Goal: Task Accomplishment & Management: Use online tool/utility

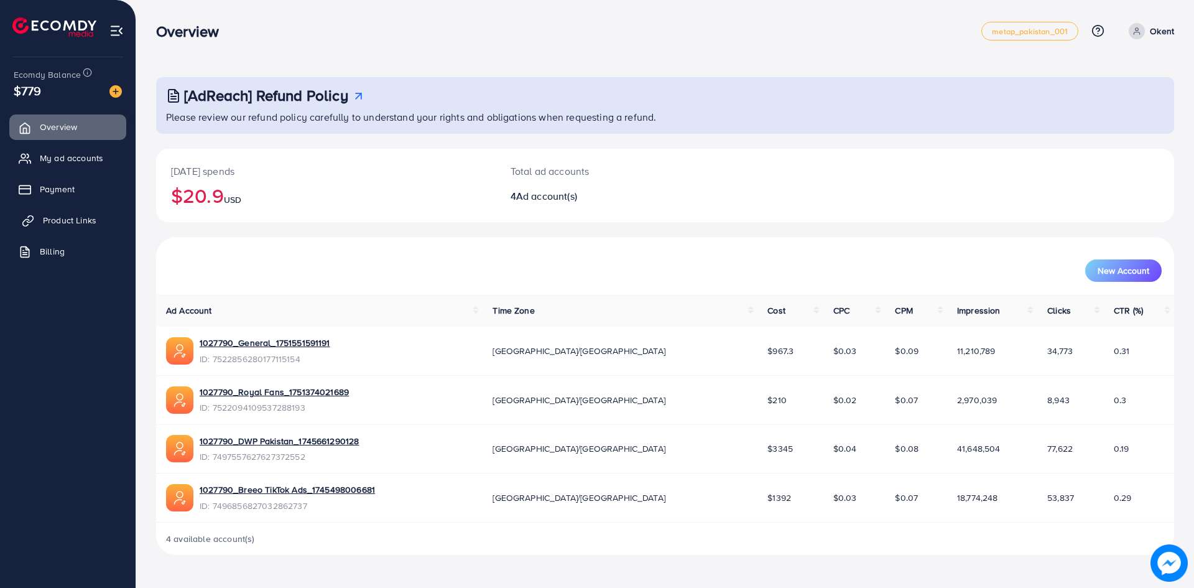
click at [86, 223] on span "Product Links" at bounding box center [69, 220] width 53 height 12
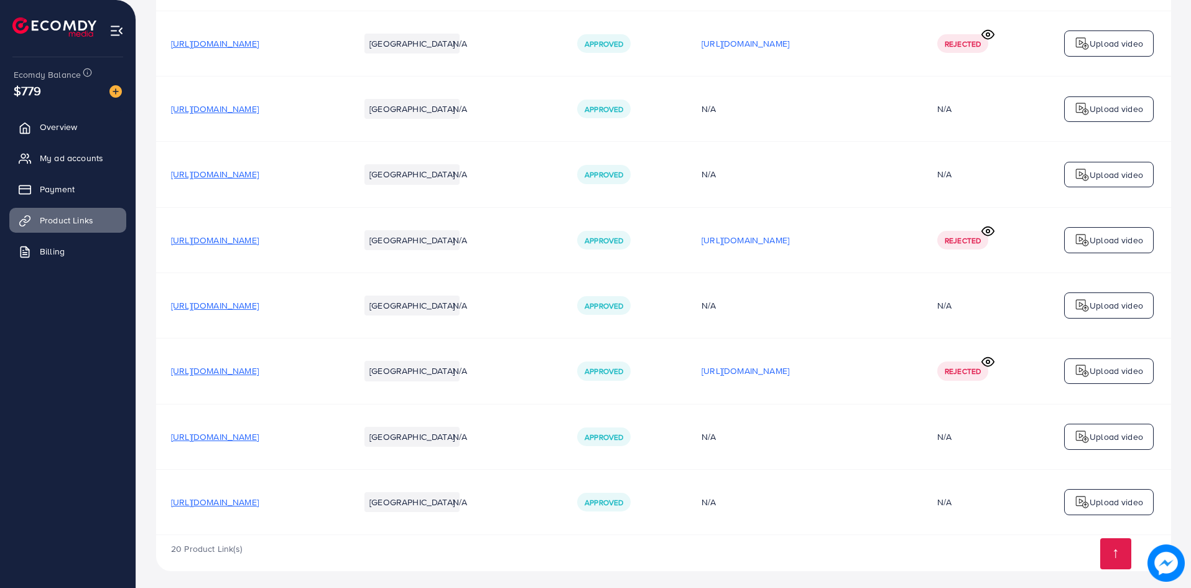
scroll to position [949, 0]
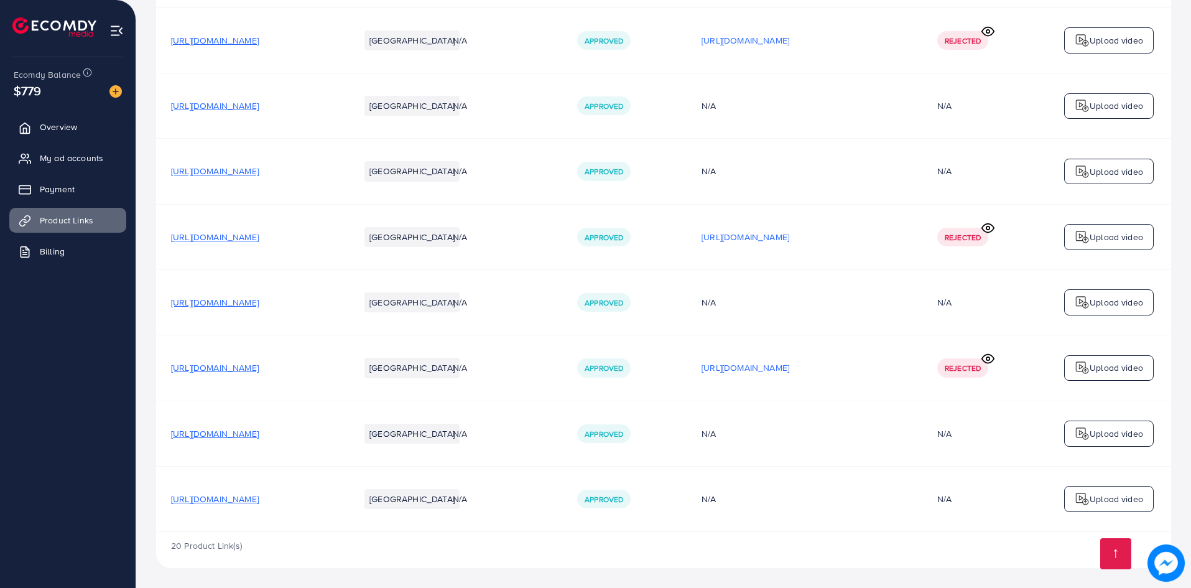
drag, startPoint x: 320, startPoint y: 372, endPoint x: 161, endPoint y: 378, distance: 159.3
click at [161, 378] on td "[URL][DOMAIN_NAME]" at bounding box center [250, 367] width 188 height 65
copy span "[URL][DOMAIN_NAME]"
drag, startPoint x: 316, startPoint y: 374, endPoint x: 159, endPoint y: 385, distance: 157.7
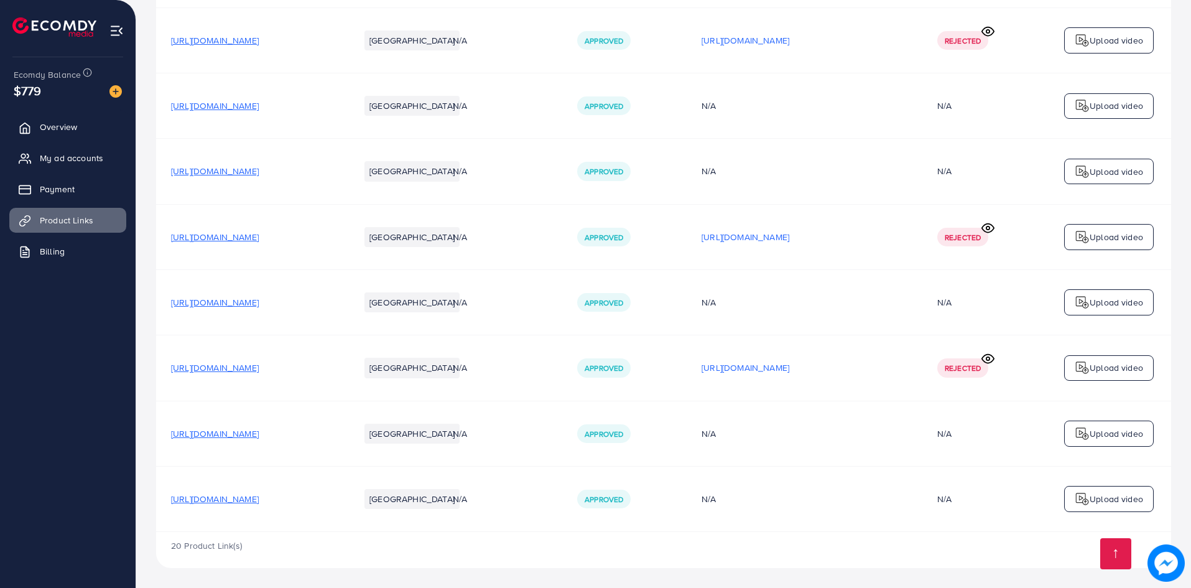
click at [159, 385] on td "[URL][DOMAIN_NAME]" at bounding box center [250, 367] width 188 height 65
copy span "[URL][DOMAIN_NAME]"
